Goal: Information Seeking & Learning: Find specific fact

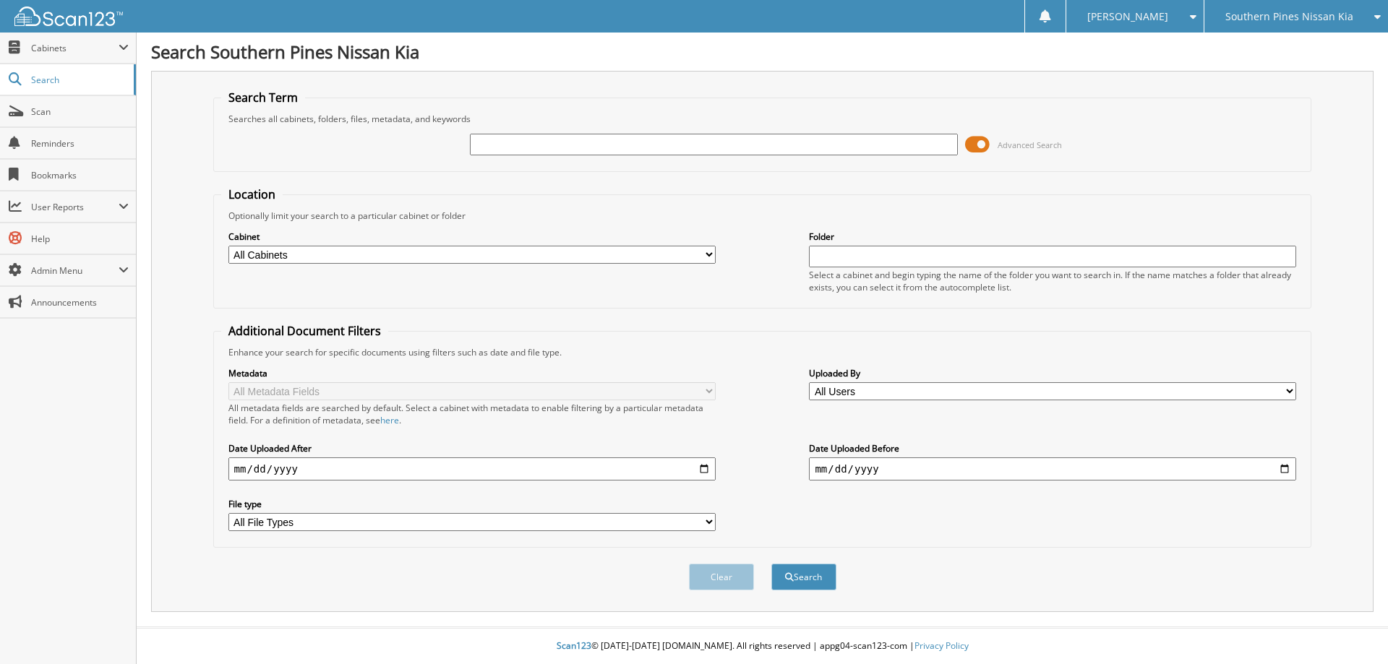
paste input "[US_VEHICLE_IDENTIFICATION_NUMBER]"
type input "[US_VEHICLE_IDENTIFICATION_NUMBER]"
click at [771, 564] on button "Search" at bounding box center [803, 577] width 65 height 27
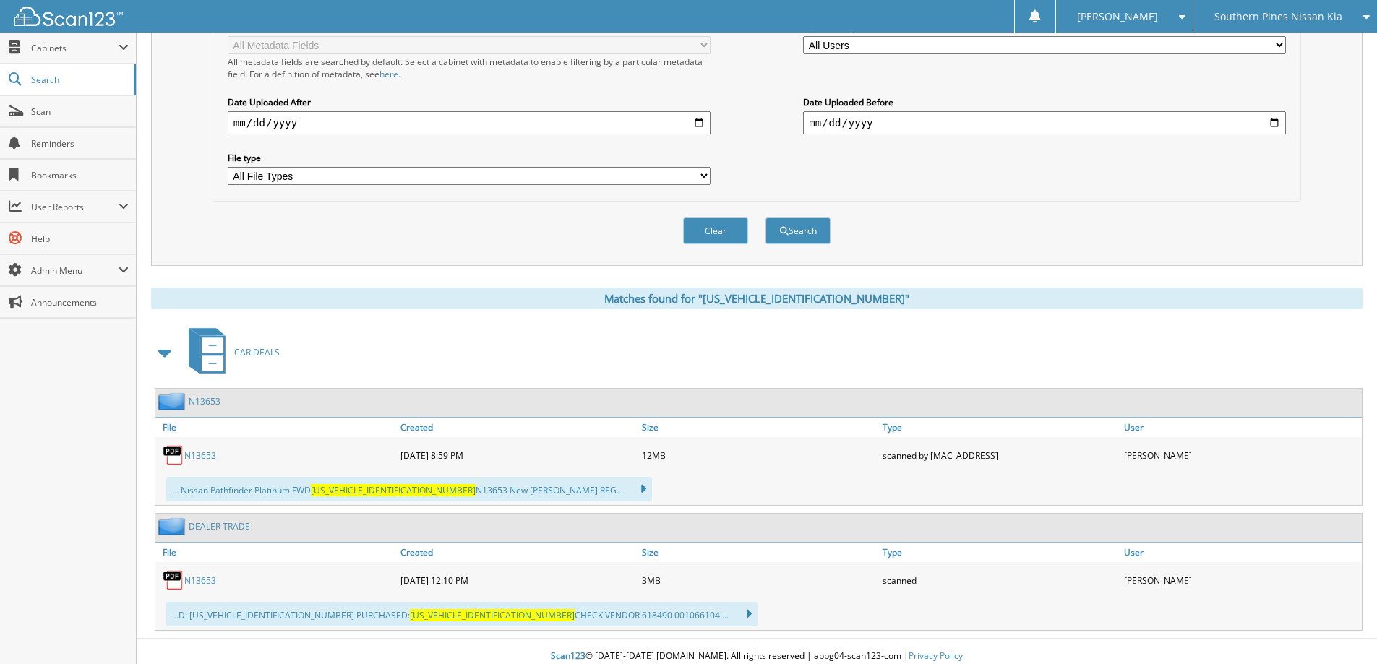
scroll to position [357, 0]
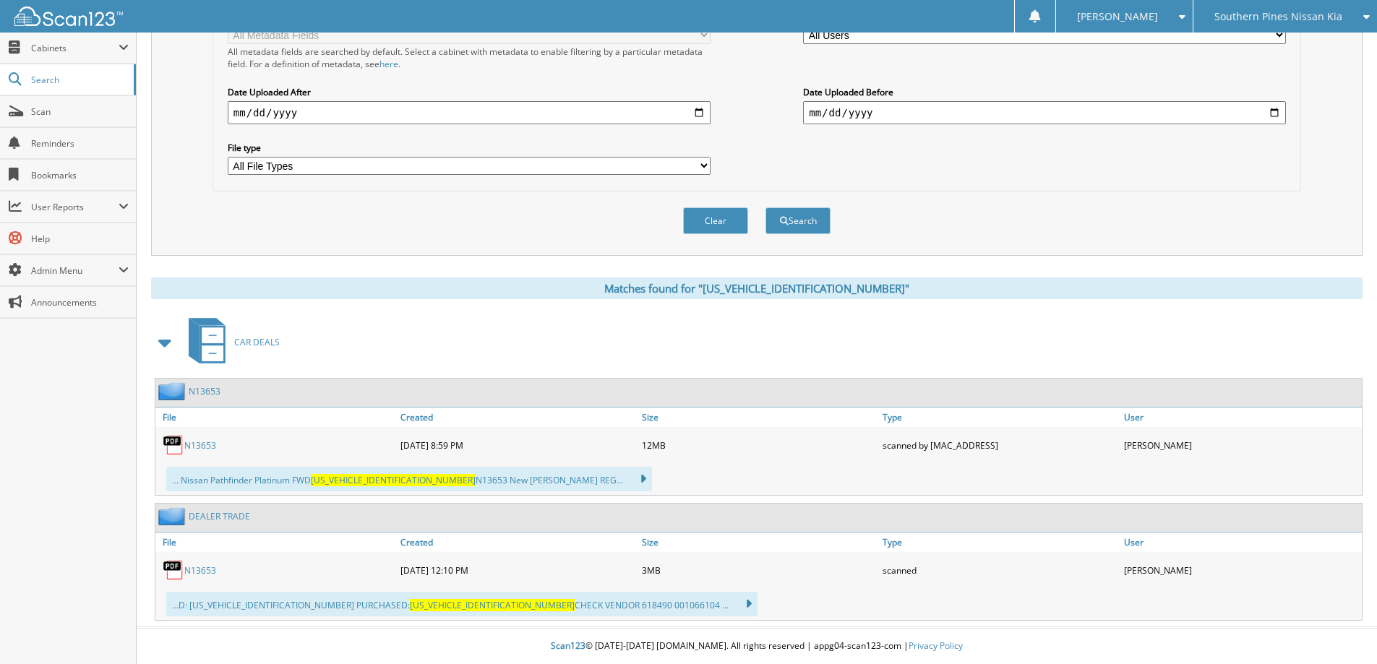
click at [197, 568] on link "N13653" at bounding box center [200, 571] width 32 height 12
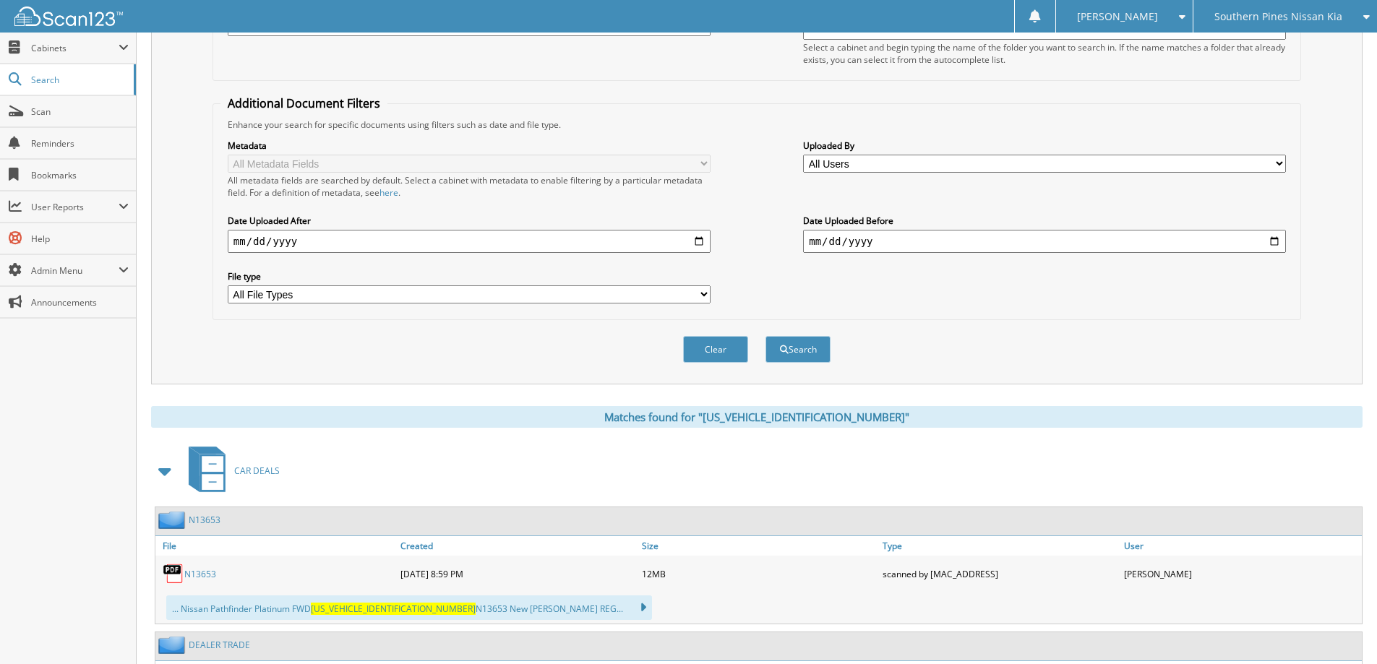
scroll to position [68, 0]
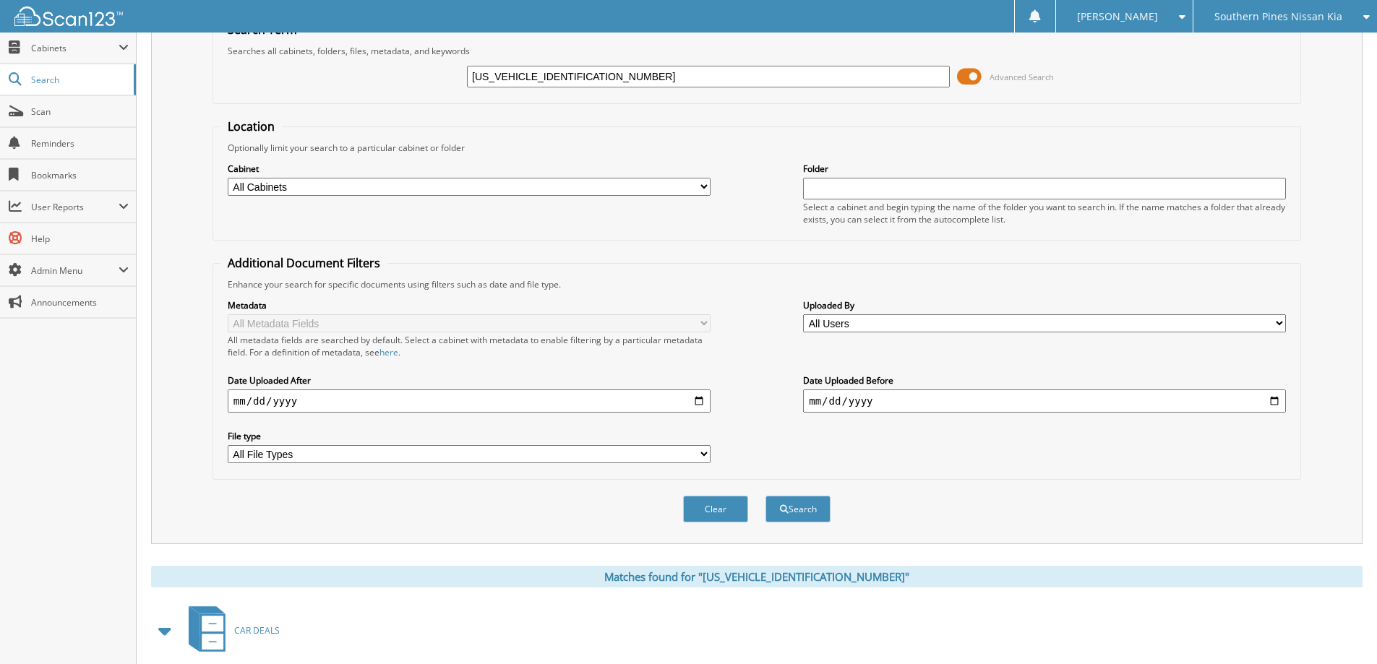
click at [1253, 25] on div "Southern Pines Nissan Kia" at bounding box center [1285, 16] width 169 height 33
click at [1258, 63] on link "Southern Pines Chevrolet" at bounding box center [1286, 70] width 184 height 25
